Goal: Task Accomplishment & Management: Use online tool/utility

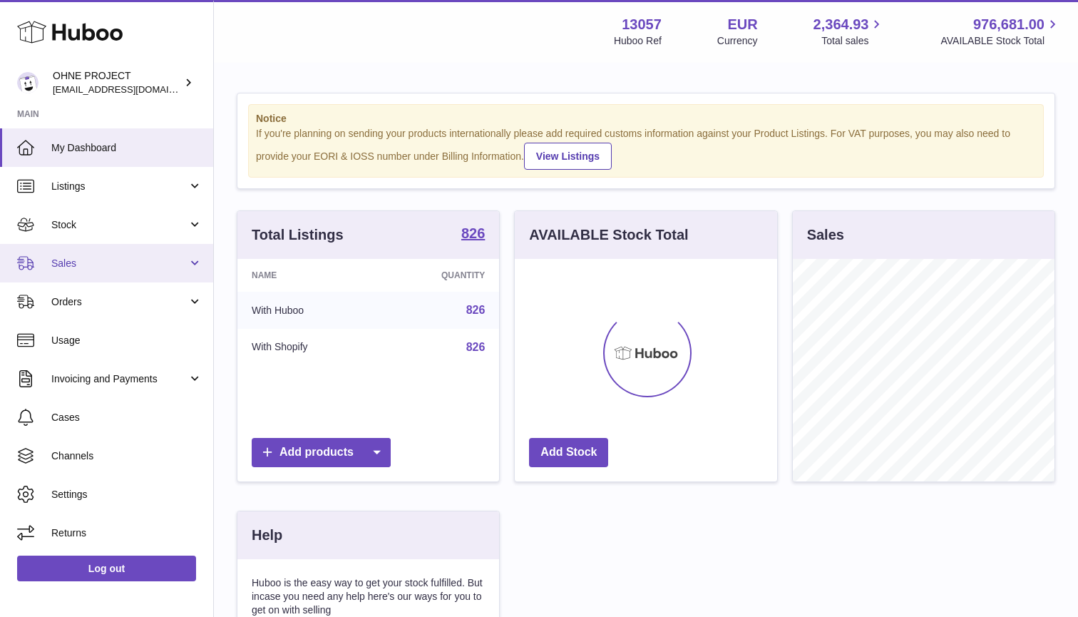
scroll to position [223, 262]
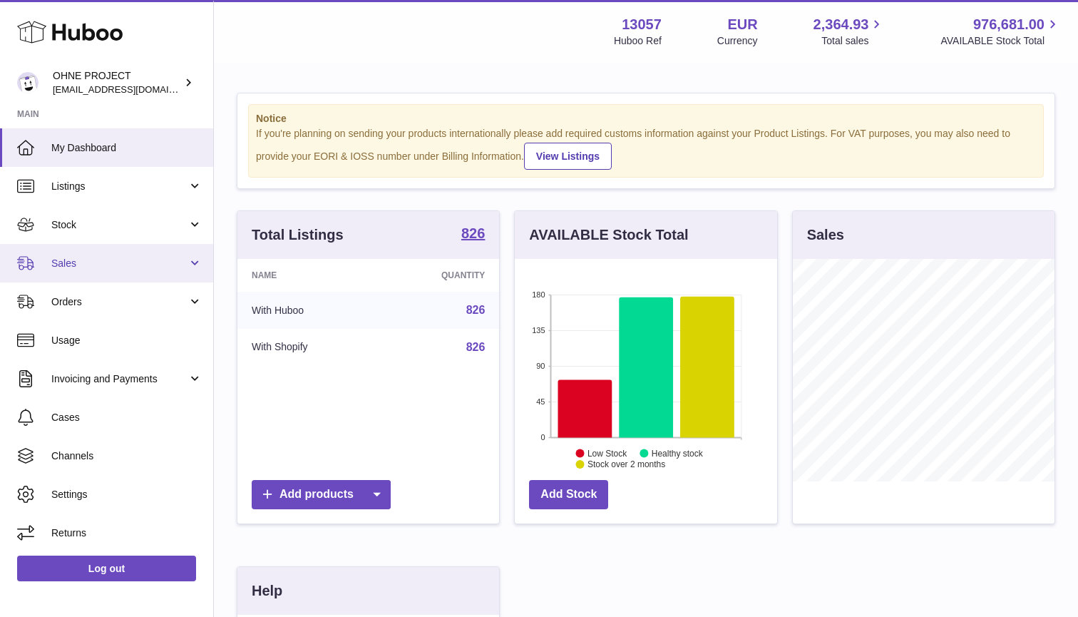
click at [110, 267] on span "Sales" at bounding box center [119, 264] width 136 height 14
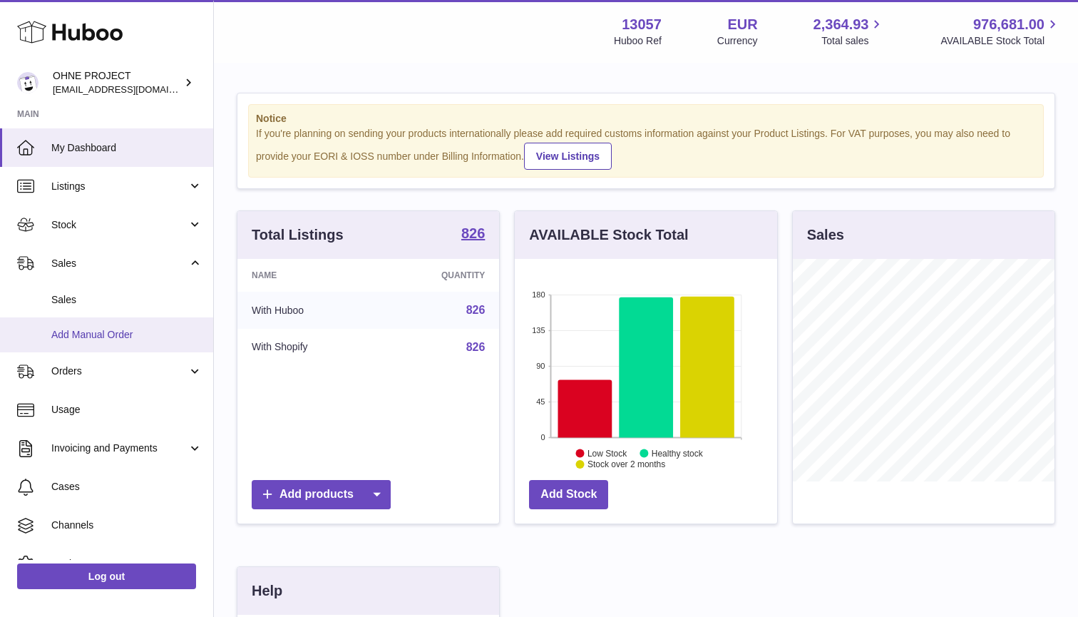
click at [104, 322] on link "Add Manual Order" at bounding box center [106, 334] width 213 height 35
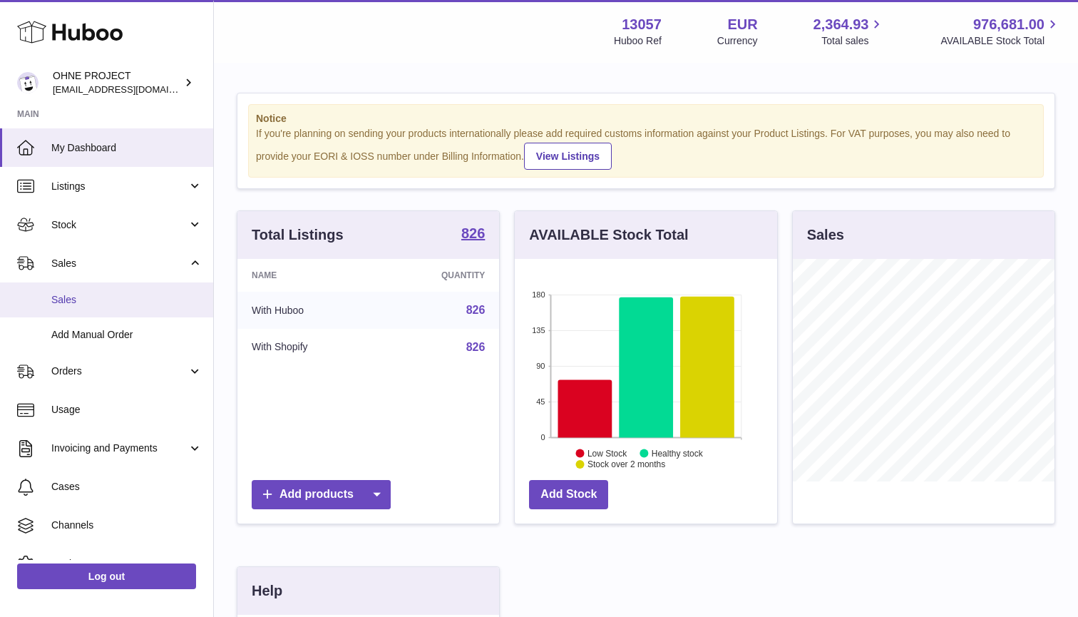
click at [98, 314] on link "Sales" at bounding box center [106, 299] width 213 height 35
click at [96, 297] on span "Sales" at bounding box center [126, 300] width 151 height 14
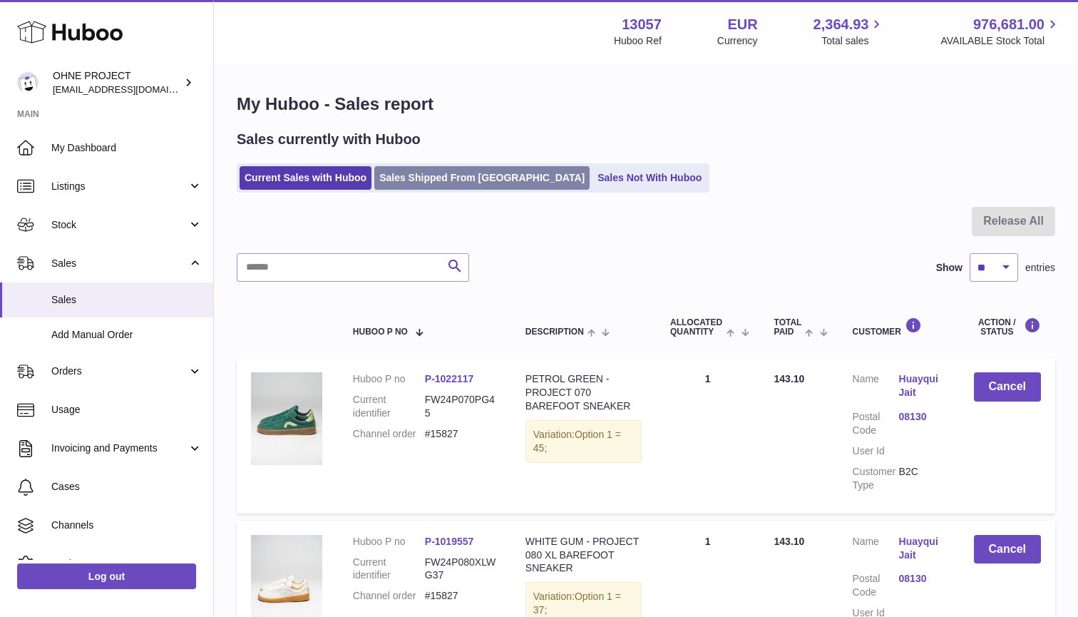
click at [449, 173] on link "Sales Shipped From [GEOGRAPHIC_DATA]" at bounding box center [481, 178] width 215 height 24
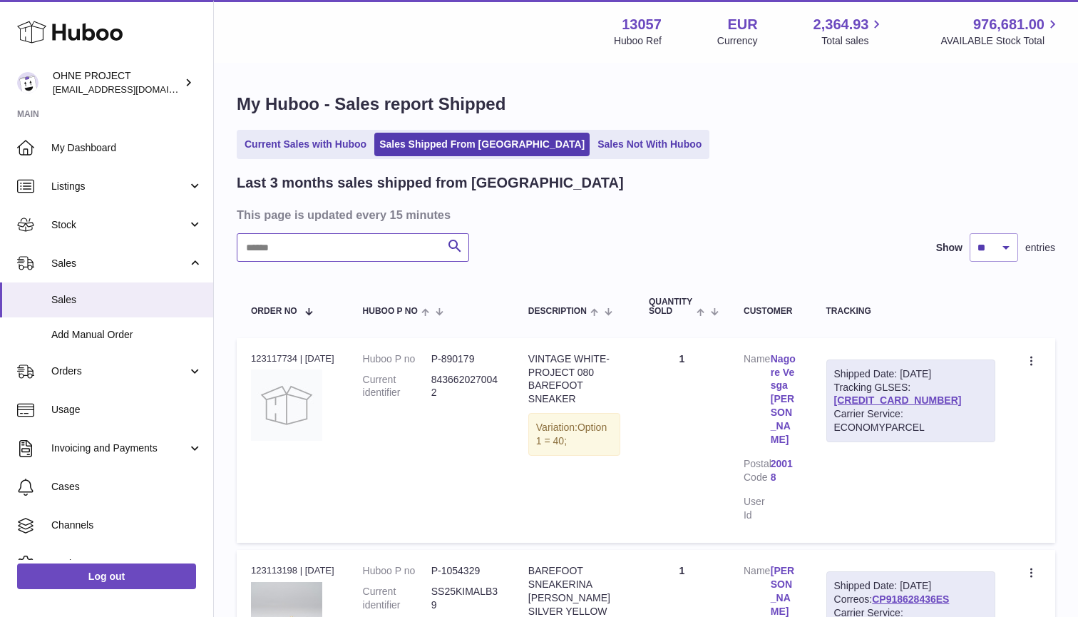
click at [317, 254] on input "text" at bounding box center [353, 247] width 233 height 29
type input "*****"
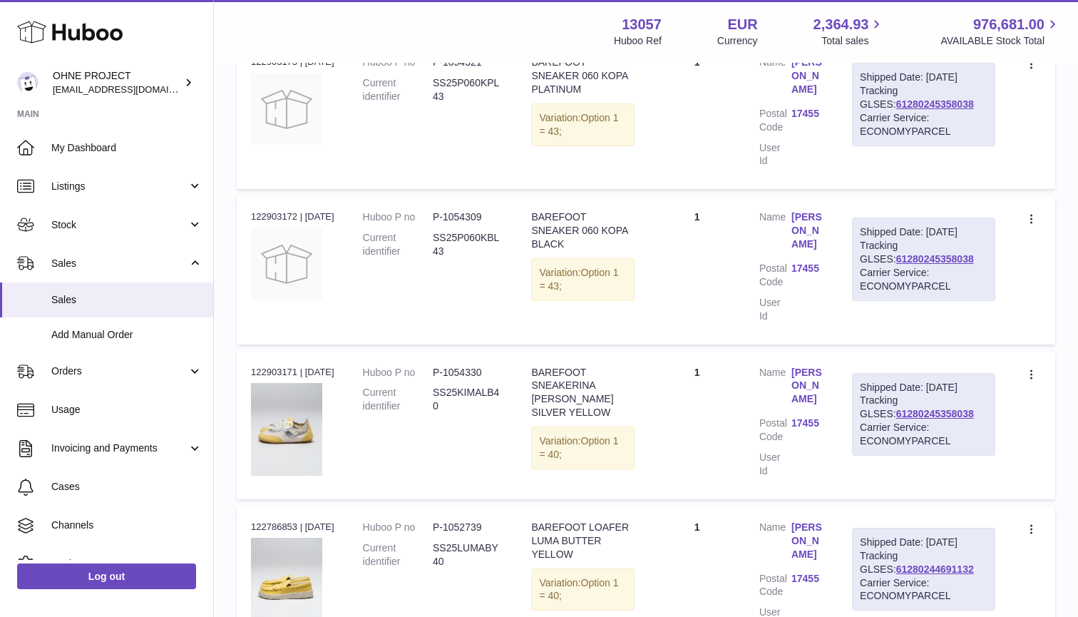
scroll to position [604, 0]
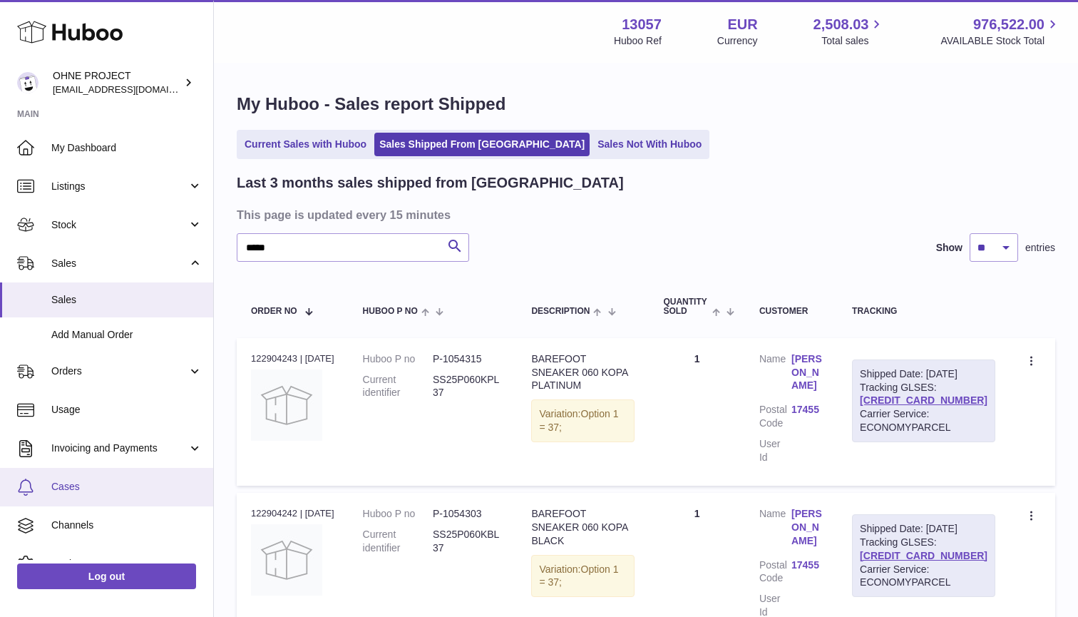
click at [66, 487] on span "Cases" at bounding box center [126, 487] width 151 height 14
